Goal: Task Accomplishment & Management: Manage account settings

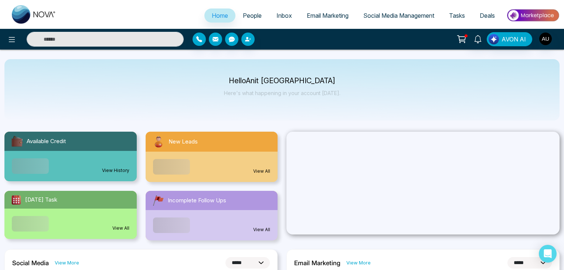
select select "*"
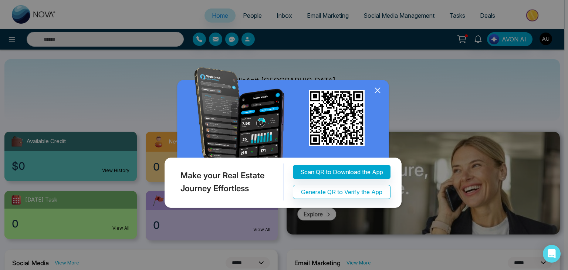
click at [379, 88] on icon at bounding box center [377, 90] width 11 height 11
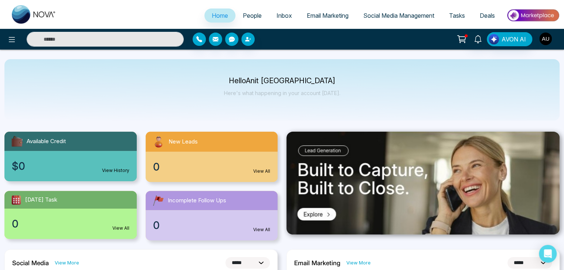
click at [544, 36] on img "button" at bounding box center [545, 39] width 13 height 13
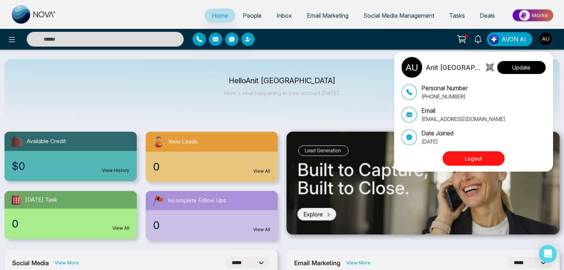
click at [514, 68] on button "Update" at bounding box center [521, 67] width 48 height 13
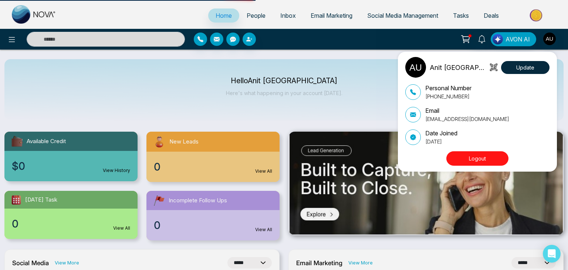
select select "***"
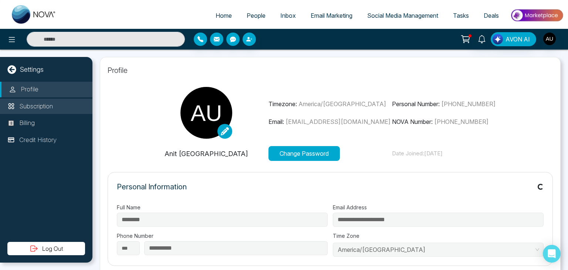
click at [40, 99] on li "Subscription" at bounding box center [46, 107] width 92 height 16
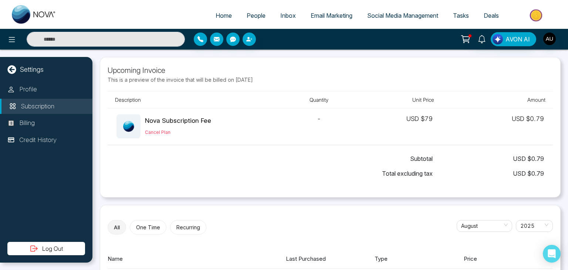
scroll to position [52, 0]
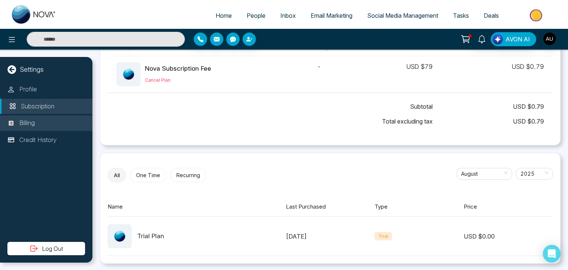
click at [36, 121] on li "Billing" at bounding box center [46, 123] width 92 height 16
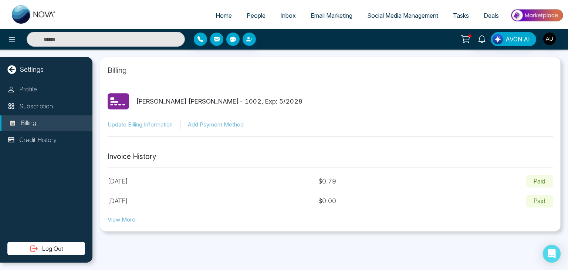
click at [132, 219] on button "View More" at bounding box center [122, 220] width 28 height 9
